Goal: Navigation & Orientation: Find specific page/section

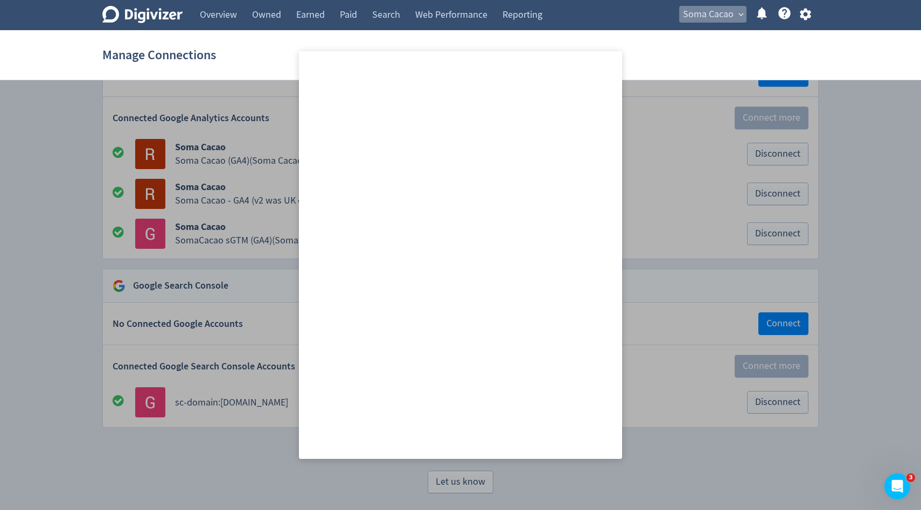
click at [740, 13] on span "expand_more" at bounding box center [741, 15] width 10 height 10
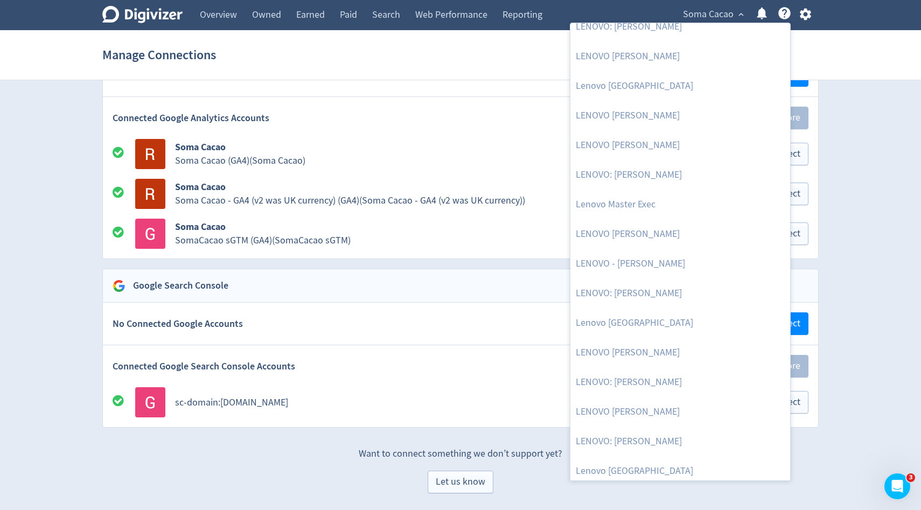
scroll to position [1901, 0]
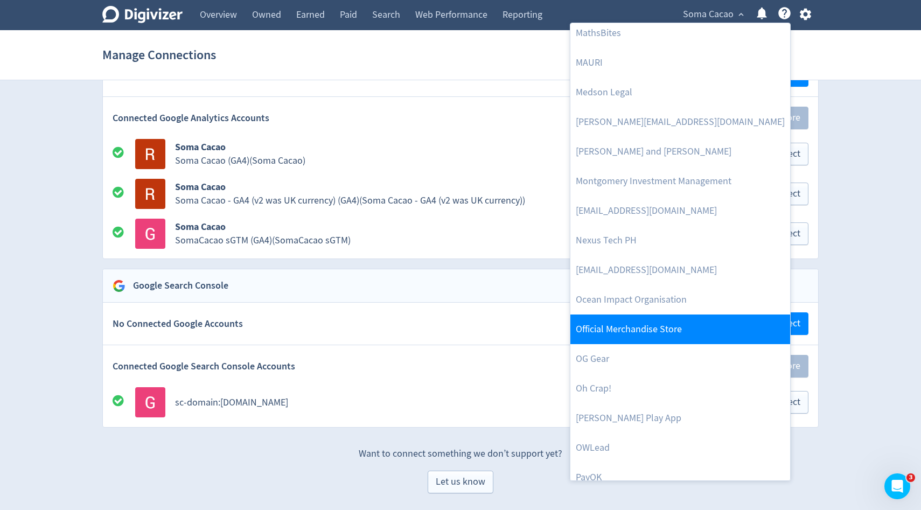
click at [604, 331] on link "Official Merchandise Store" at bounding box center [680, 330] width 220 height 30
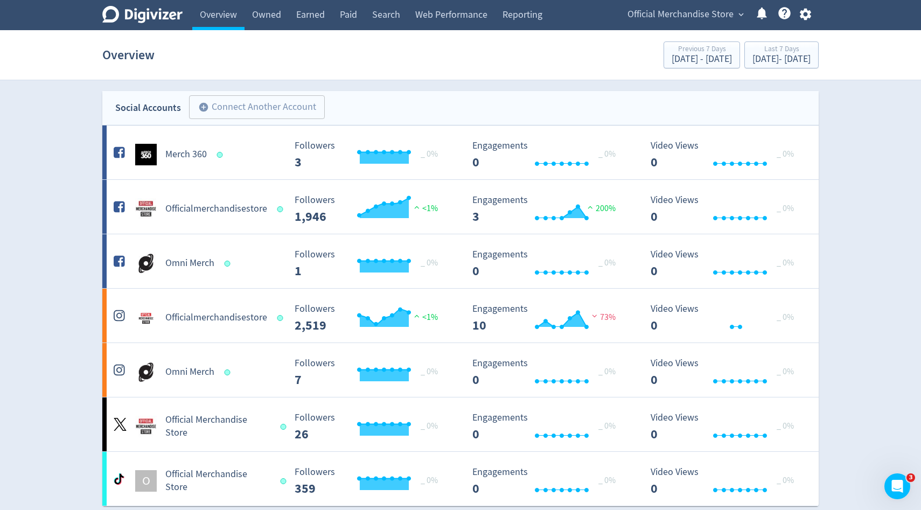
click at [897, 66] on section "Overview Previous 7 Days [DATE] - [DATE] Last 7 Days [DATE] - [DATE]" at bounding box center [460, 55] width 921 height 50
click at [205, 67] on div "Overview Previous 7 Days [DATE] - [DATE] Last 7 Days [DATE] - [DATE]" at bounding box center [460, 55] width 716 height 34
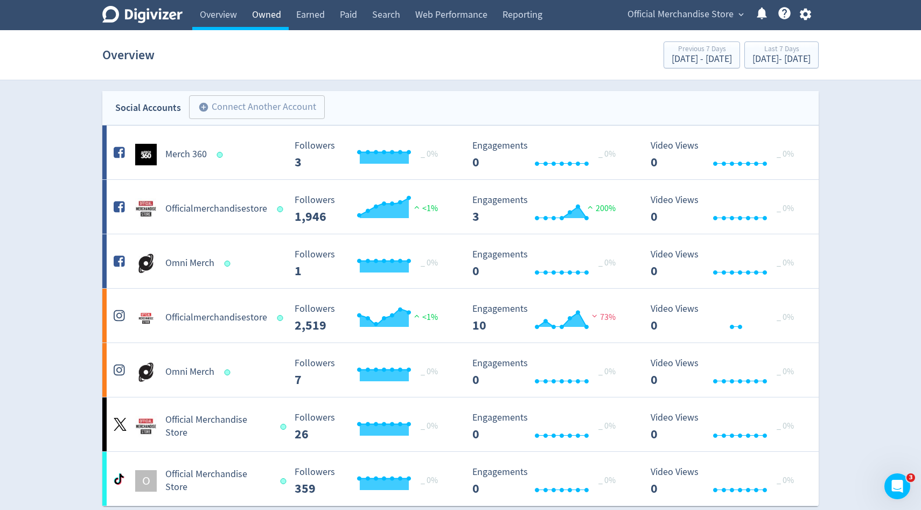
click at [251, 31] on section "Overview Previous 7 Days [DATE] - [DATE] Last 7 Days [DATE] - [DATE]" at bounding box center [460, 55] width 921 height 50
click at [266, 14] on link "Owned" at bounding box center [266, 15] width 44 height 30
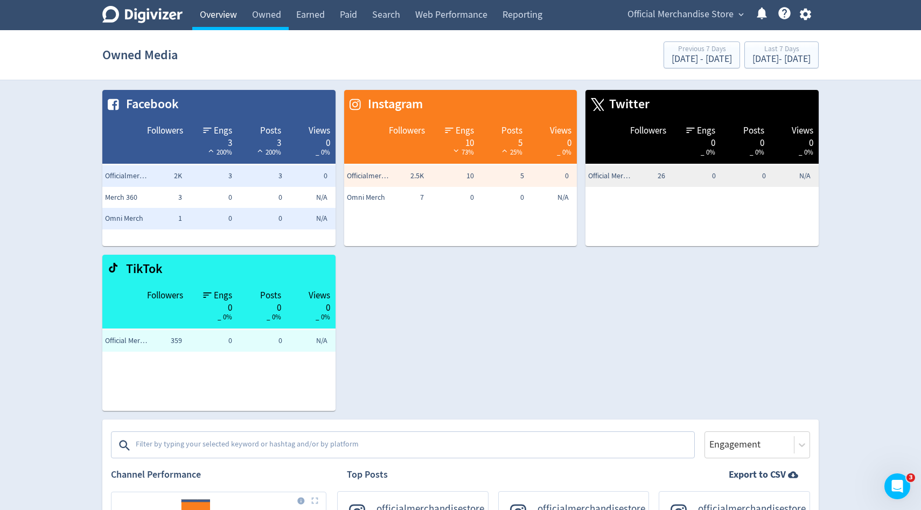
click at [228, 19] on link "Overview" at bounding box center [218, 15] width 52 height 30
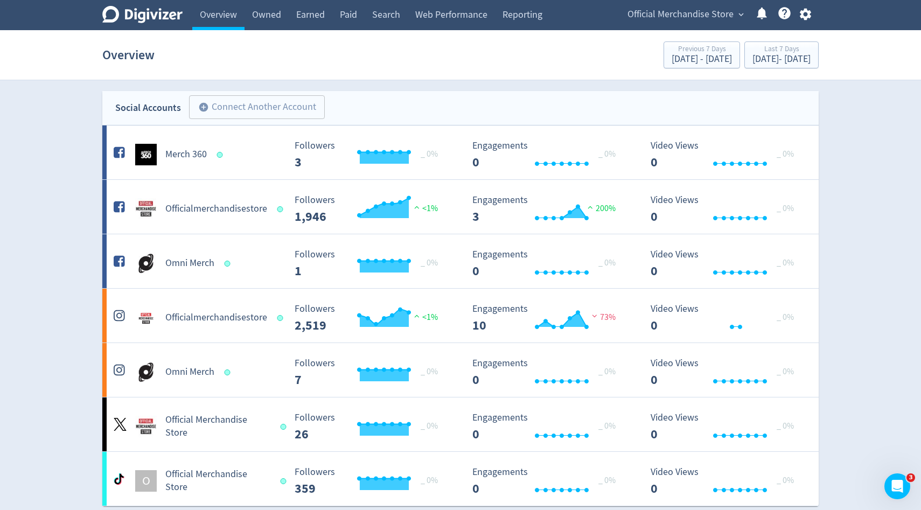
drag, startPoint x: 849, startPoint y: 102, endPoint x: 873, endPoint y: 107, distance: 25.2
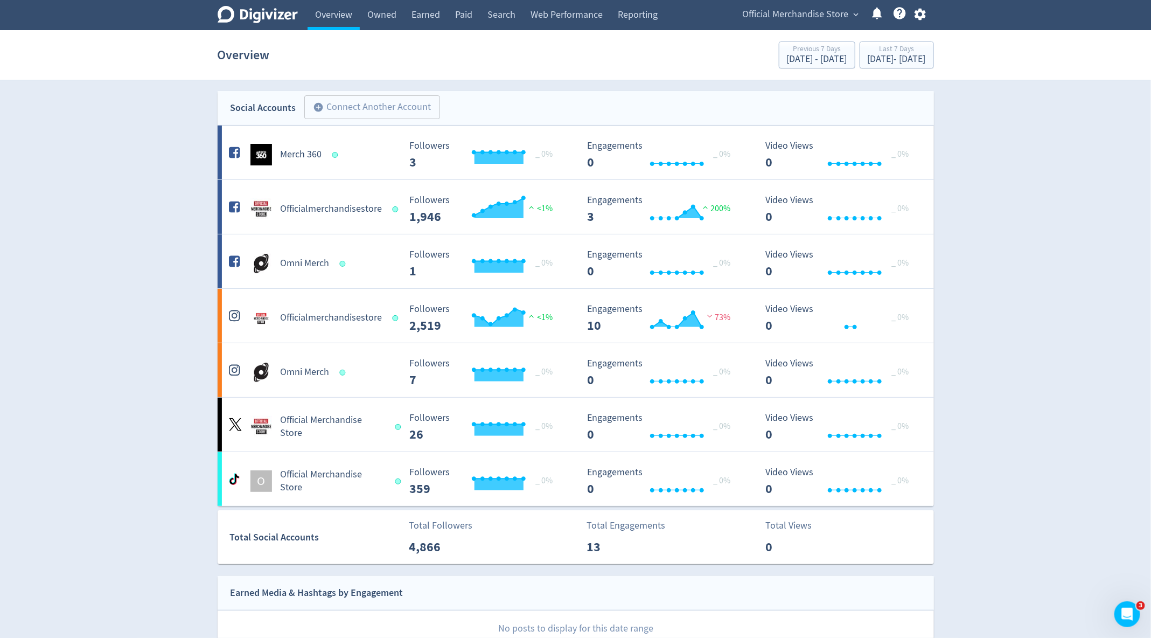
drag, startPoint x: 1022, startPoint y: 334, endPoint x: 1038, endPoint y: 169, distance: 166.2
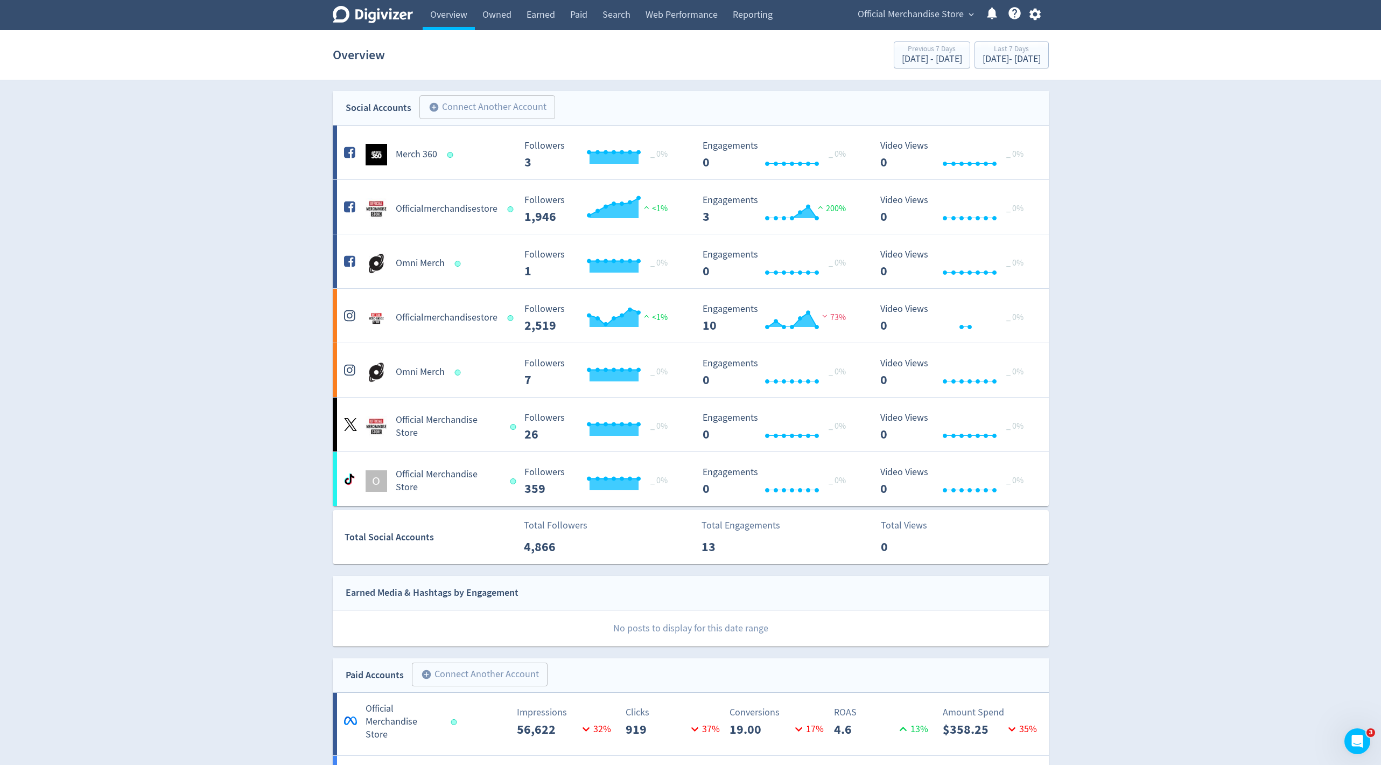
click at [913, 509] on p "ROAS" at bounding box center [882, 775] width 97 height 15
